Goal: Transaction & Acquisition: Purchase product/service

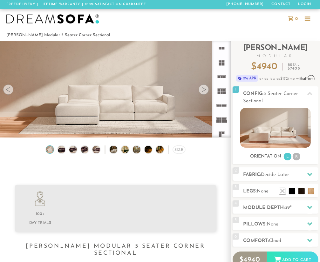
scroll to position [6065, 316]
click at [178, 153] on div "Size" at bounding box center [179, 150] width 12 height 8
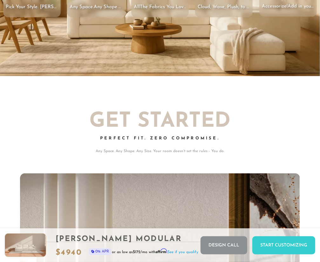
scroll to position [0, 0]
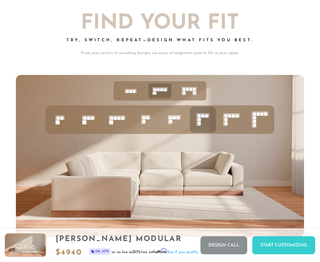
click at [226, 118] on rect at bounding box center [225, 119] width 3 height 3
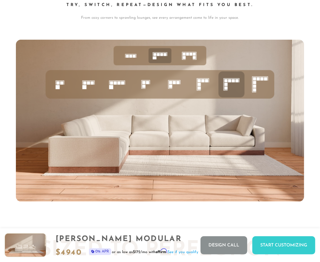
click at [217, 131] on img at bounding box center [160, 121] width 288 height 162
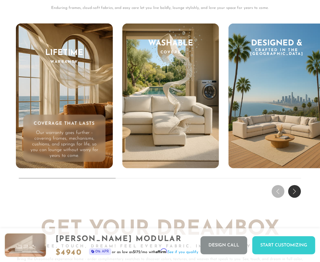
scroll to position [5126, 0]
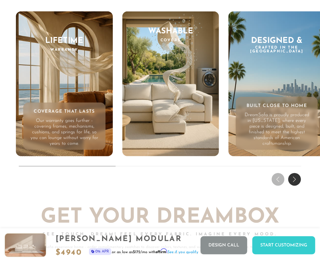
click at [280, 123] on p "DreamSofa is proudly produced in [US_STATE], where every piece is designed, bui…" at bounding box center [277, 130] width 68 height 34
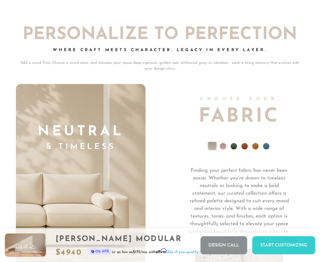
scroll to position [3734, 0]
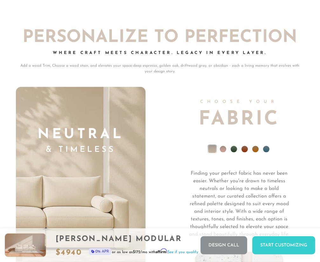
click at [212, 146] on li at bounding box center [213, 150] width 8 height 8
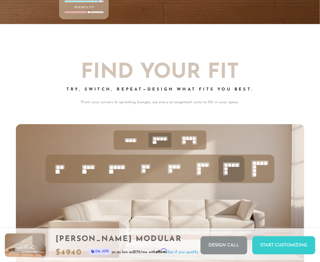
scroll to position [1941, 0]
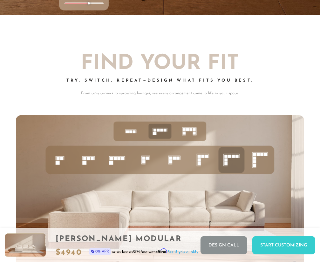
click at [237, 155] on icon at bounding box center [232, 160] width 22 height 22
click at [236, 154] on icon at bounding box center [232, 160] width 22 height 22
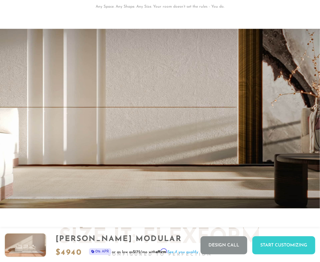
scroll to position [966, 0]
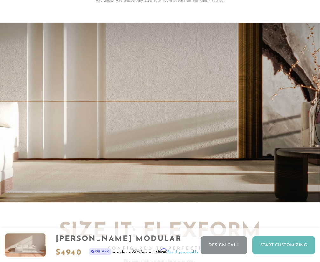
click at [272, 250] on div "Start Customizing" at bounding box center [283, 246] width 63 height 18
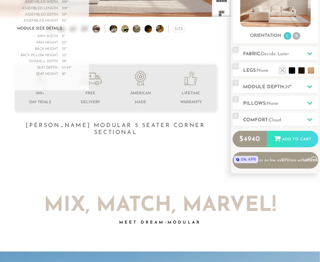
scroll to position [127, 0]
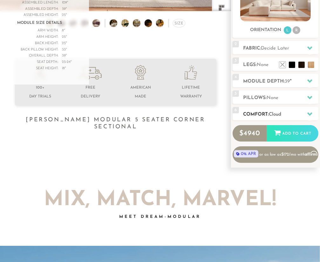
click at [309, 114] on icon at bounding box center [309, 114] width 5 height 3
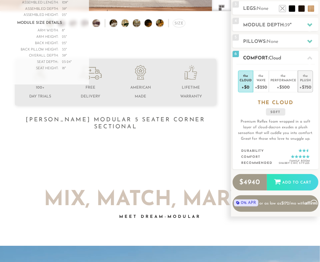
click at [306, 82] on div "+$750" at bounding box center [305, 86] width 12 height 9
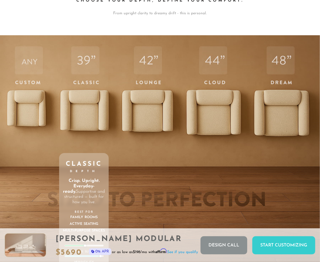
scroll to position [1680, 0]
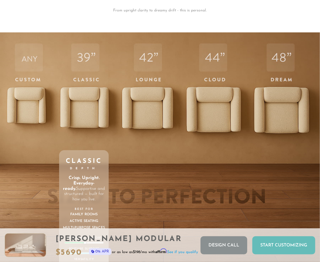
click at [282, 246] on div "Start Customizing" at bounding box center [283, 246] width 63 height 18
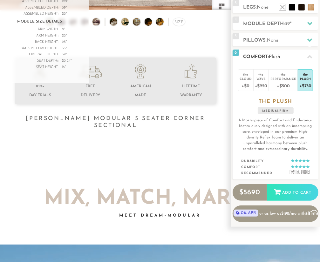
scroll to position [0, 0]
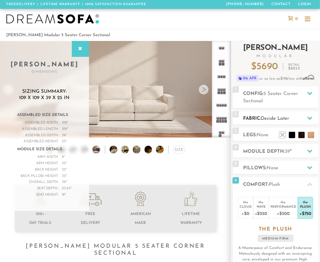
click at [285, 117] on span "Decide Later" at bounding box center [275, 118] width 28 height 5
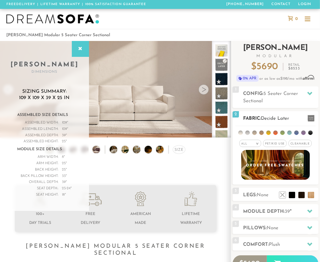
click at [242, 134] on li at bounding box center [240, 133] width 4 height 4
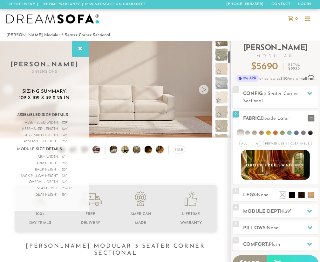
scroll to position [74, 0]
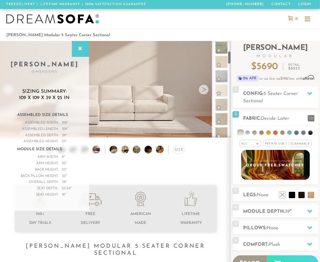
drag, startPoint x: 229, startPoint y: 50, endPoint x: 226, endPoint y: 69, distance: 19.3
click at [229, 60] on div at bounding box center [221, 89] width 19 height 97
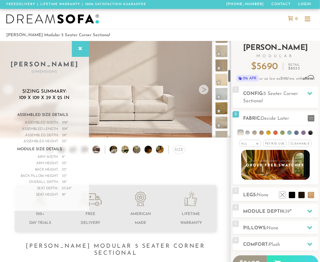
scroll to position [218, 0]
drag, startPoint x: 229, startPoint y: 59, endPoint x: 231, endPoint y: 79, distance: 19.8
click at [231, 79] on div "Introducing [PERSON_NAME] Modular $ 5690 Retail $ 8533 $ 5690 Retail $ 8533 0% …" at bounding box center [275, 169] width 89 height 257
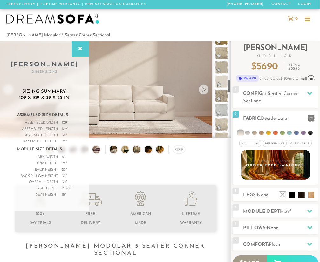
drag, startPoint x: 230, startPoint y: 79, endPoint x: 229, endPoint y: 87, distance: 8.0
click at [230, 88] on div at bounding box center [221, 89] width 19 height 97
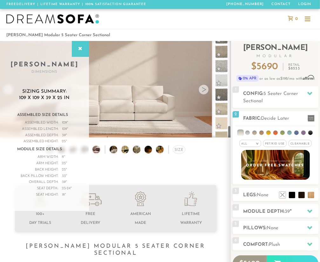
scroll to position [622, 0]
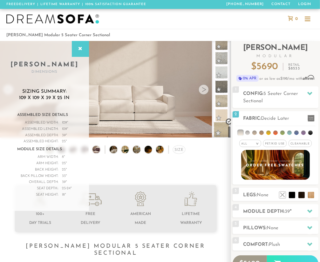
drag, startPoint x: 231, startPoint y: 89, endPoint x: 227, endPoint y: 133, distance: 44.4
click at [229, 135] on div at bounding box center [221, 89] width 19 height 97
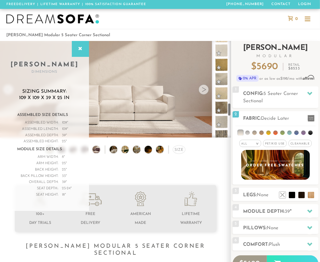
scroll to position [453, 0]
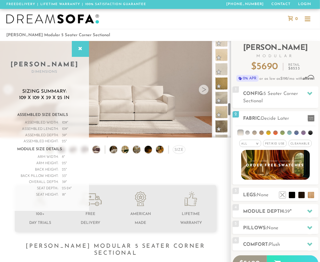
drag, startPoint x: 231, startPoint y: 129, endPoint x: 229, endPoint y: 102, distance: 27.1
click at [231, 107] on div "Introducing [PERSON_NAME] Modular $ 5690 Retail $ 8533 $ 5690 Retail $ 8533 0% …" at bounding box center [275, 169] width 89 height 257
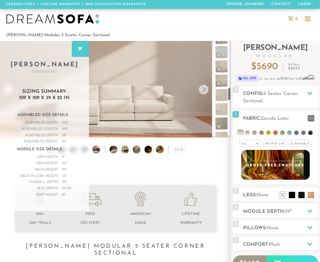
drag, startPoint x: 229, startPoint y: 111, endPoint x: 230, endPoint y: 95, distance: 15.9
click at [230, 96] on div at bounding box center [221, 89] width 19 height 97
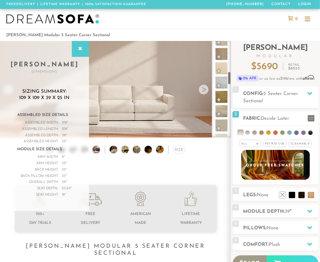
drag, startPoint x: 230, startPoint y: 95, endPoint x: 229, endPoint y: 78, distance: 16.9
click at [230, 79] on div at bounding box center [221, 89] width 19 height 97
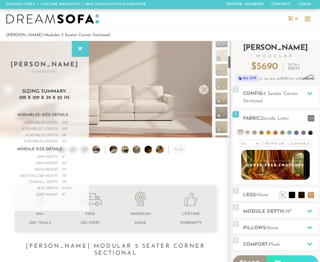
drag, startPoint x: 230, startPoint y: 79, endPoint x: 231, endPoint y: 64, distance: 15.0
click at [231, 64] on div "Introducing [PERSON_NAME] Modular $ 5690 Retail $ 8533 $ 5690 Retail $ 8533 0% …" at bounding box center [275, 169] width 89 height 257
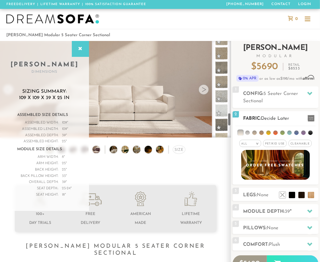
scroll to position [622, 0]
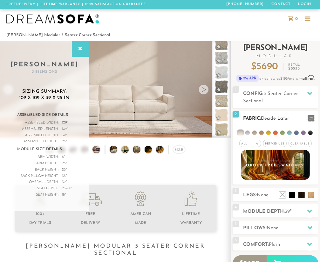
drag, startPoint x: 230, startPoint y: 64, endPoint x: 235, endPoint y: 151, distance: 86.9
click at [235, 151] on div "Introducing [PERSON_NAME] Modular $ 5690 Retail $ 8533 $ 5690 Retail $ 8533 0% …" at bounding box center [275, 169] width 89 height 257
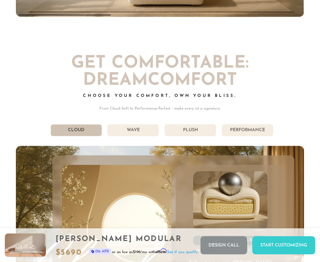
scroll to position [2753, 0]
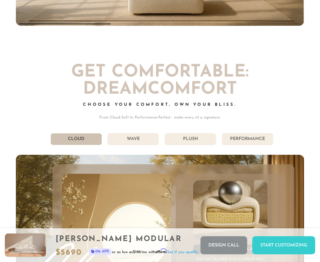
click at [202, 133] on li "Plush" at bounding box center [191, 139] width 52 height 12
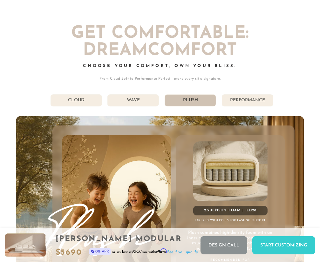
scroll to position [2771, 0]
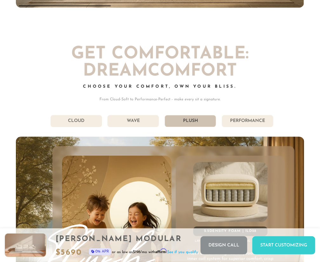
click at [135, 115] on li "Wave" at bounding box center [133, 121] width 52 height 12
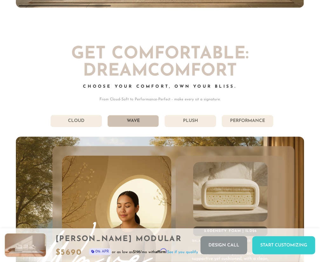
click at [87, 115] on li "Cloud" at bounding box center [77, 121] width 52 height 12
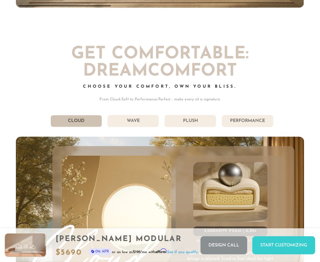
click at [184, 115] on li "Plush" at bounding box center [191, 121] width 52 height 12
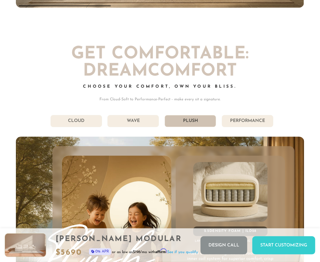
click at [240, 115] on li "Performance" at bounding box center [248, 121] width 52 height 12
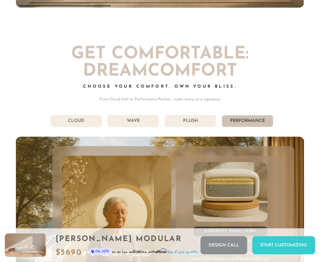
click at [200, 115] on li "Plush" at bounding box center [191, 121] width 52 height 12
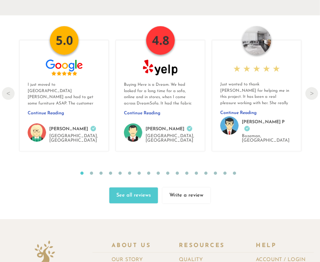
scroll to position [5761, 0]
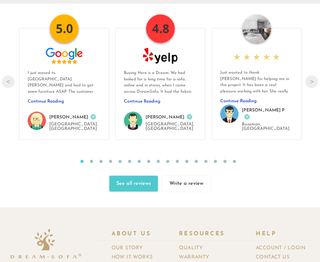
click at [153, 99] on span "Continue Reading" at bounding box center [142, 101] width 37 height 5
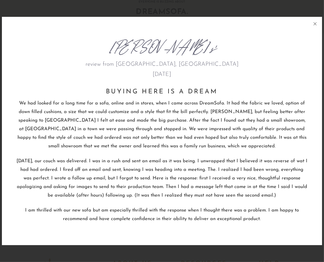
scroll to position [6137, 320]
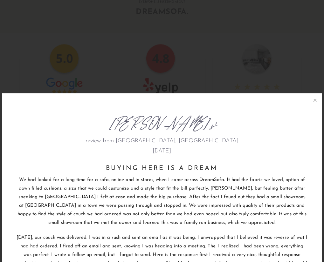
drag, startPoint x: 125, startPoint y: 183, endPoint x: 118, endPoint y: 279, distance: 96.2
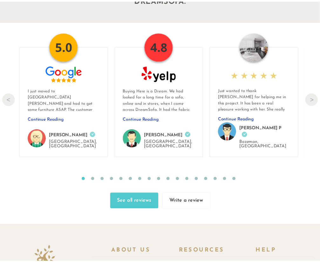
scroll to position [4, 4]
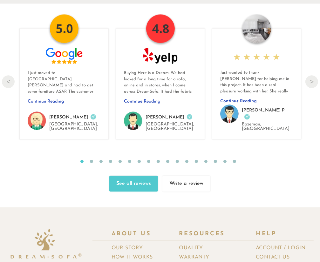
click at [188, 262] on link "Fabrics" at bounding box center [192, 266] width 26 height 9
